Goal: Information Seeking & Learning: Learn about a topic

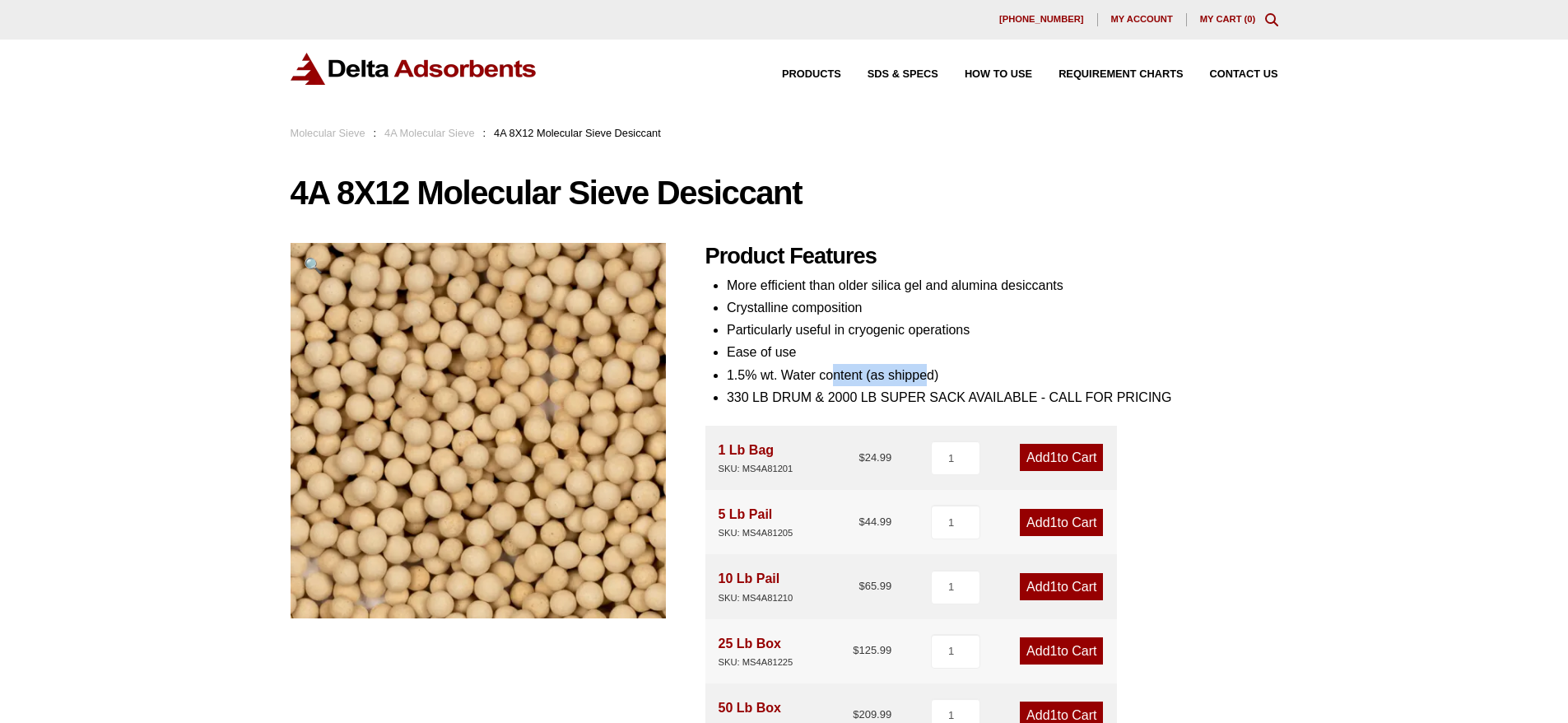
drag, startPoint x: 831, startPoint y: 377, endPoint x: 924, endPoint y: 365, distance: 93.8
click at [924, 365] on li "1.5% wt. Water content (as shipped)" at bounding box center [1002, 375] width 551 height 22
click at [806, 371] on li "1.5% wt. Water content (as shipped)" at bounding box center [1002, 375] width 551 height 22
click at [314, 132] on link "Molecular Sieve" at bounding box center [328, 133] width 75 height 12
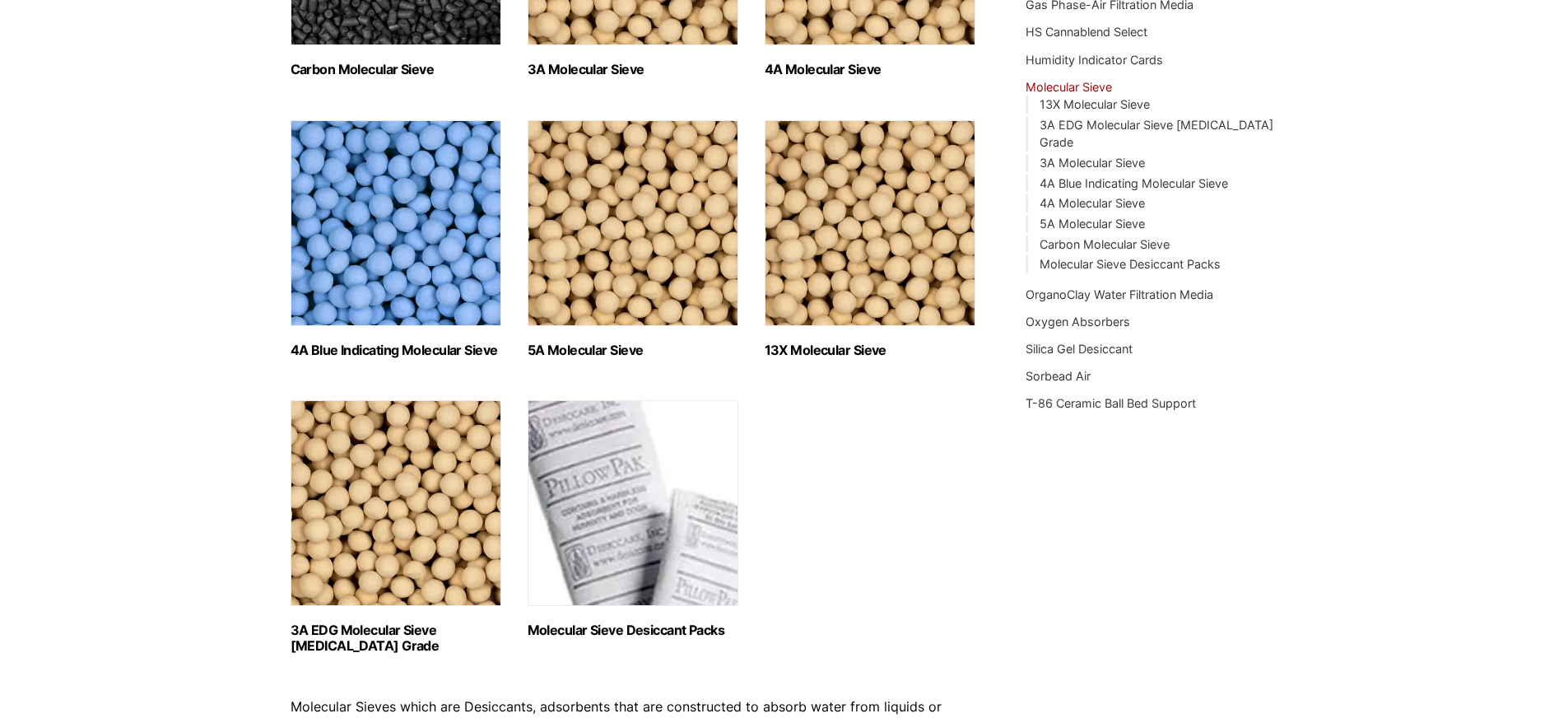
scroll to position [412, 0]
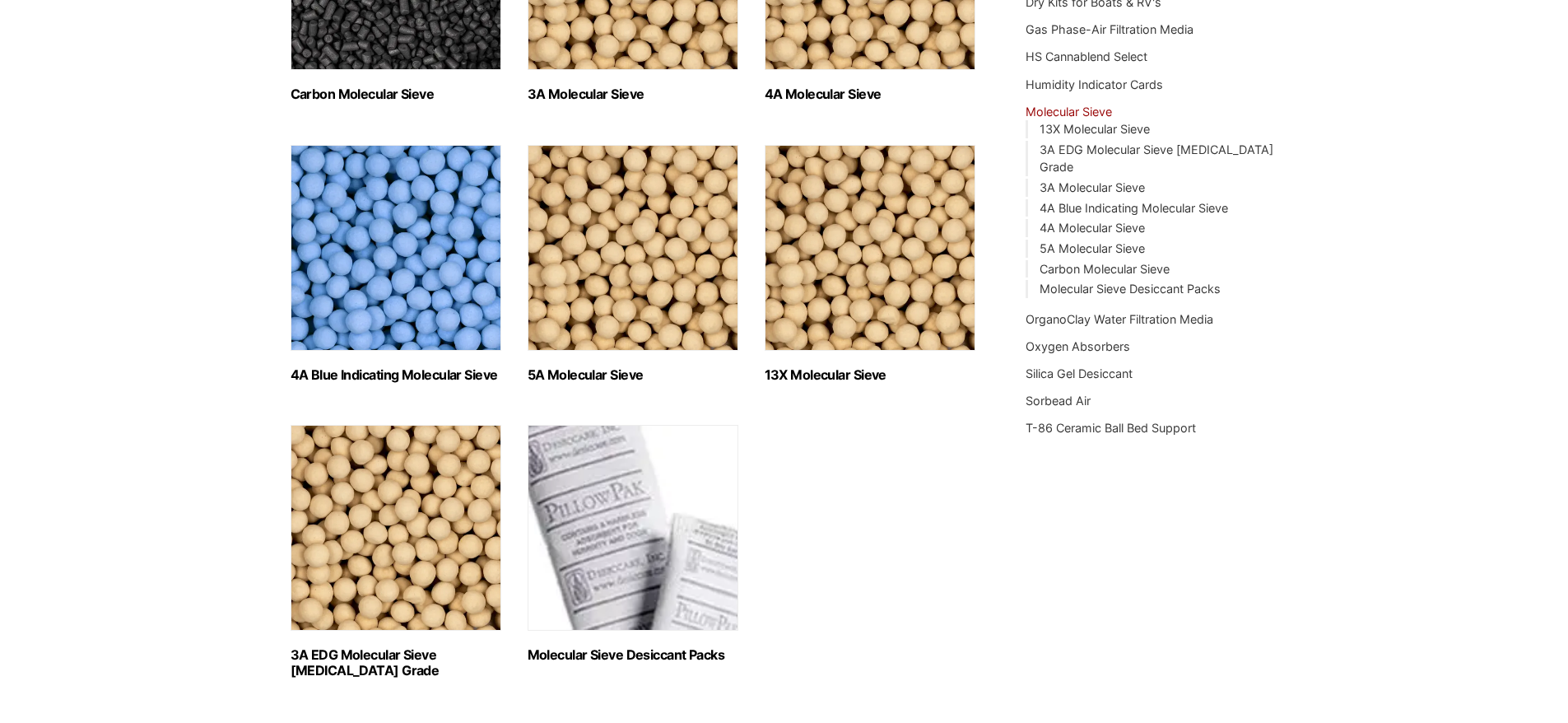
click at [402, 497] on img "Visit product category 3A EDG Molecular Sieve Ethanol Grade" at bounding box center [396, 527] width 211 height 206
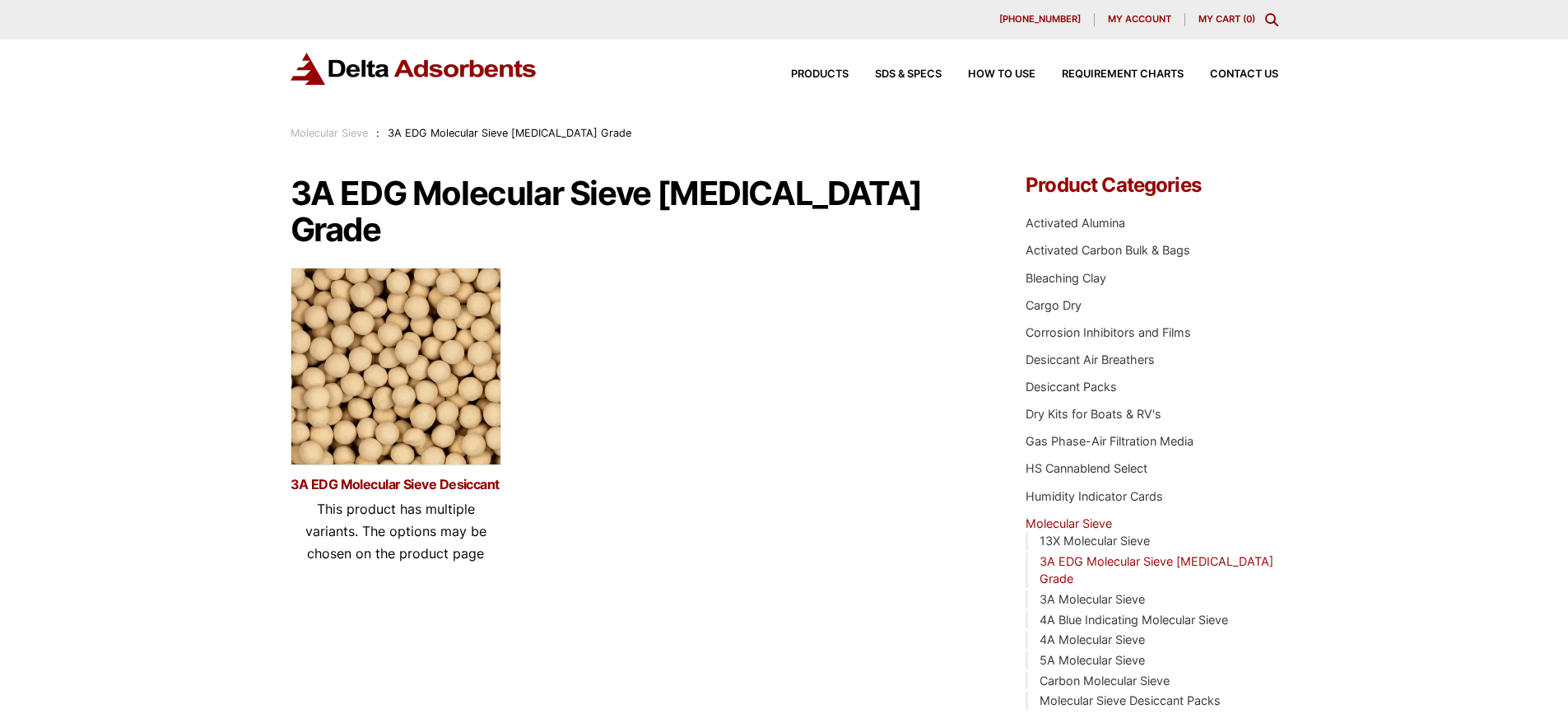
click at [321, 478] on link "3A EDG Molecular Sieve Desiccant" at bounding box center [396, 484] width 211 height 14
